Goal: Information Seeking & Learning: Learn about a topic

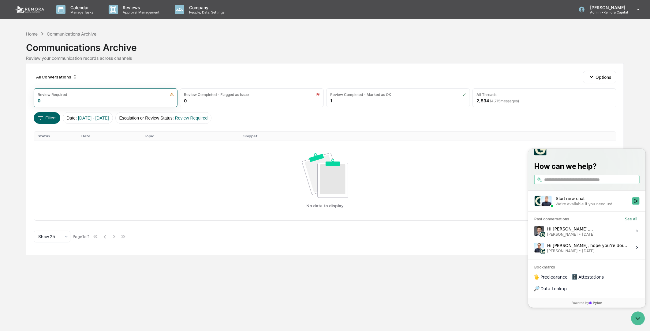
click at [66, 32] on div "Communications Archive" at bounding box center [72, 33] width 50 height 5
click at [496, 102] on span "( 4,715 messages)" at bounding box center [504, 101] width 29 height 5
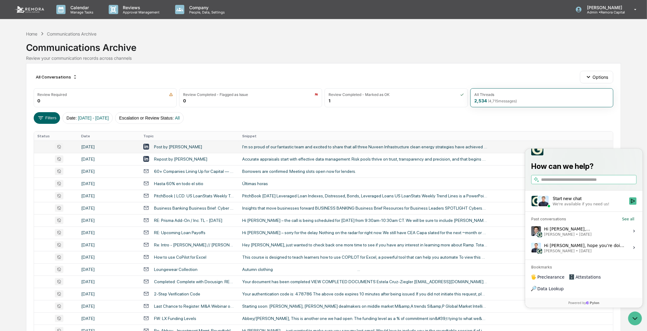
click at [281, 146] on div "I'm so proud of our fantastic team and excited to share that all three Nuveen I…" at bounding box center [364, 146] width 245 height 5
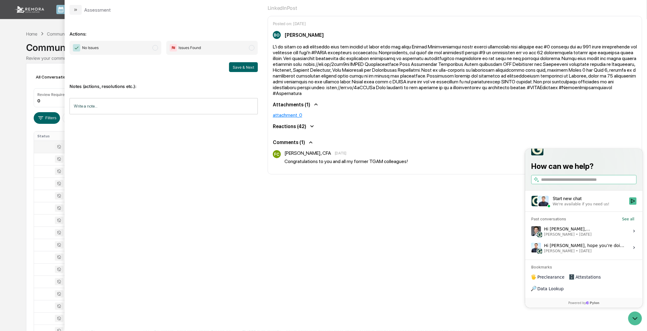
click at [457, 123] on div "Reactions (42)" at bounding box center [455, 126] width 364 height 7
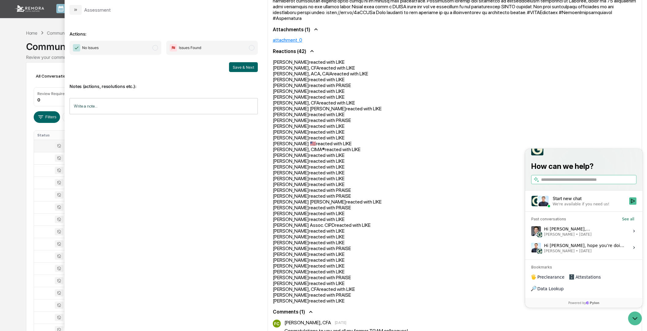
scroll to position [86, 0]
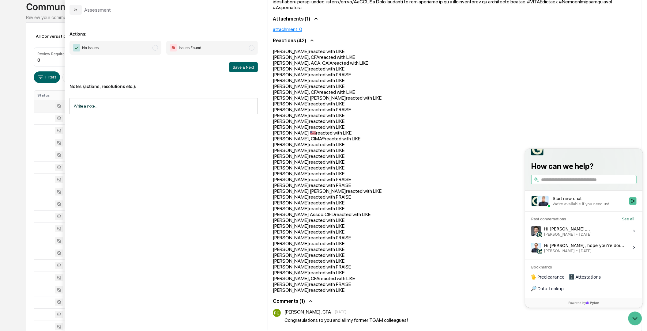
click at [187, 243] on div "Assessment Actions: No Issues Issues Found Save & Next Notes (actions, resoluti…" at bounding box center [356, 126] width 582 height 424
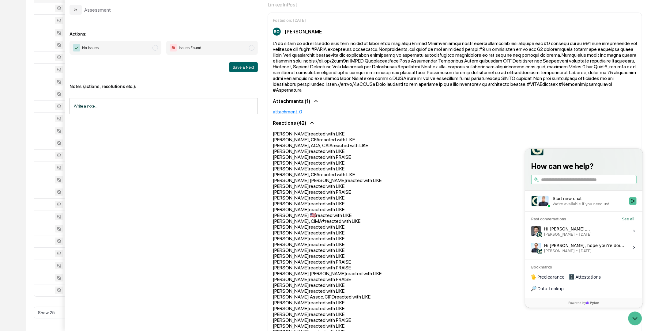
scroll to position [0, 0]
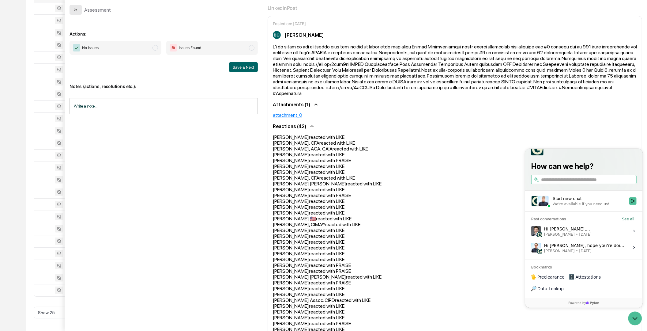
click at [77, 12] on button "modal" at bounding box center [76, 10] width 12 height 10
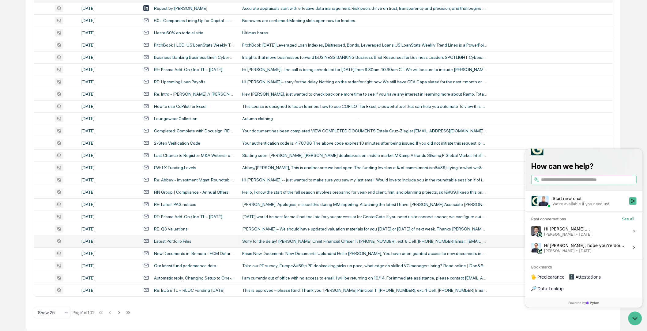
click at [271, 239] on div "Sorry for the delay! [PERSON_NAME] Chief Financial Officer T: [PHONE_NUMBER], e…" at bounding box center [364, 241] width 245 height 5
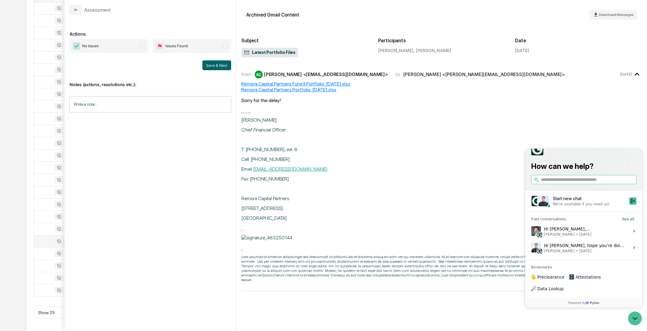
click at [26, 64] on div "All Conversations Options Review Required 0 Review Completed - Flagged as Issue…" at bounding box center [323, 121] width 595 height 419
